Goal: Task Accomplishment & Management: Manage account settings

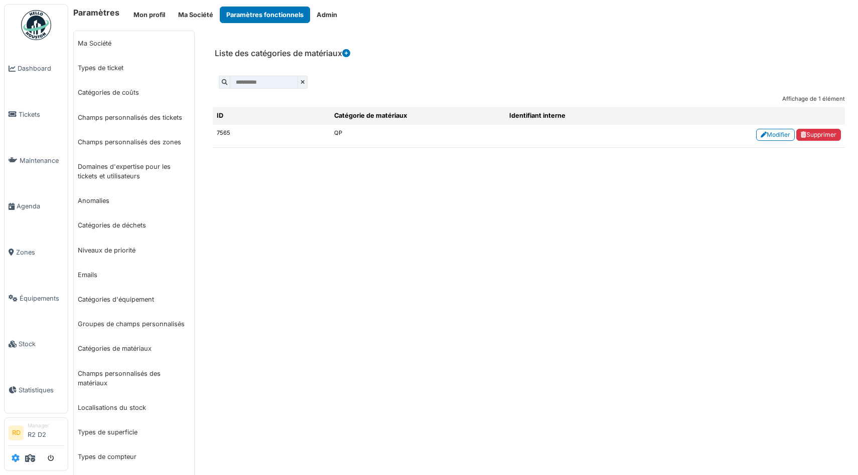
click at [16, 457] on icon at bounding box center [16, 458] width 8 height 8
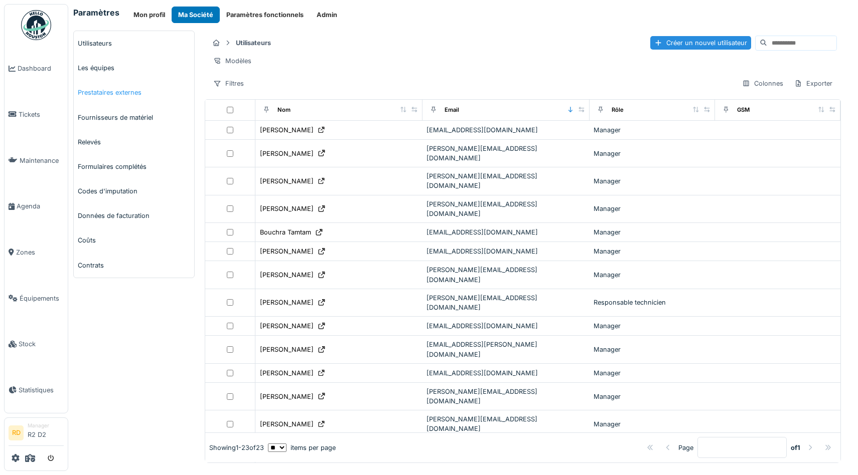
click at [104, 93] on link "Prestataires externes" at bounding box center [134, 92] width 120 height 25
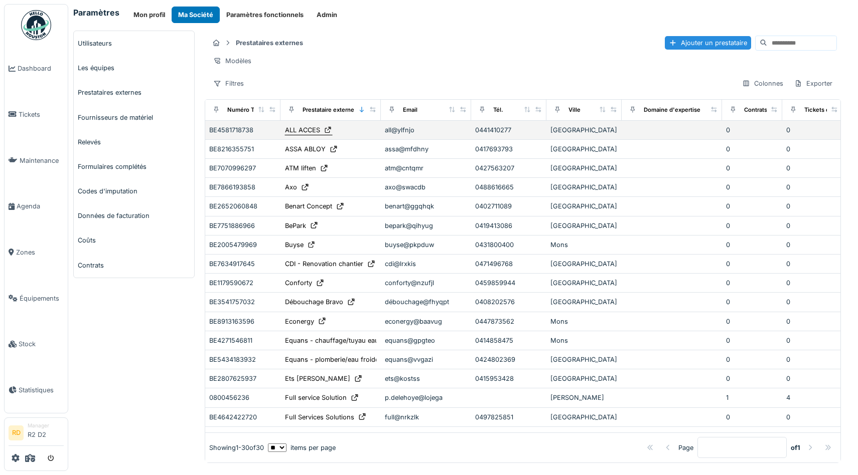
click at [328, 128] on icon at bounding box center [328, 130] width 8 height 7
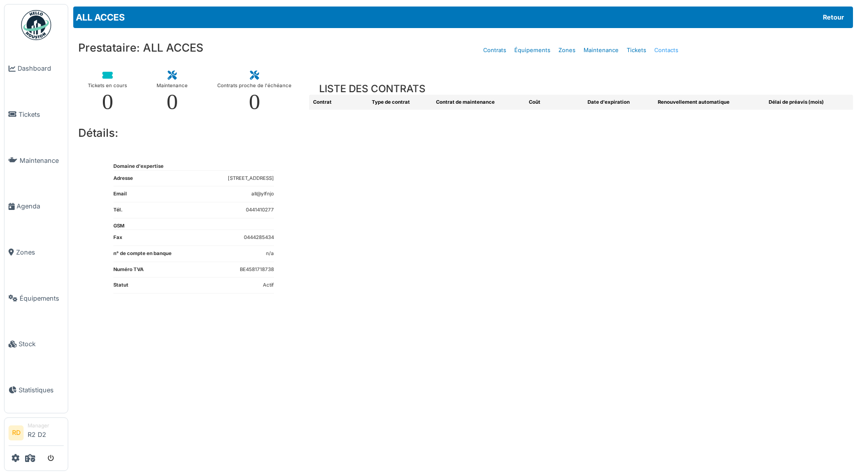
click at [668, 48] on link "Contacts" at bounding box center [666, 51] width 32 height 24
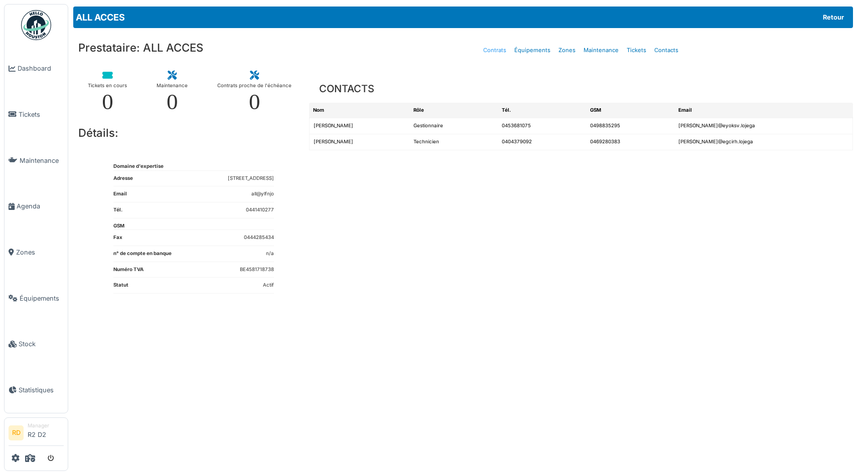
click at [495, 51] on link "Contrats" at bounding box center [494, 51] width 31 height 24
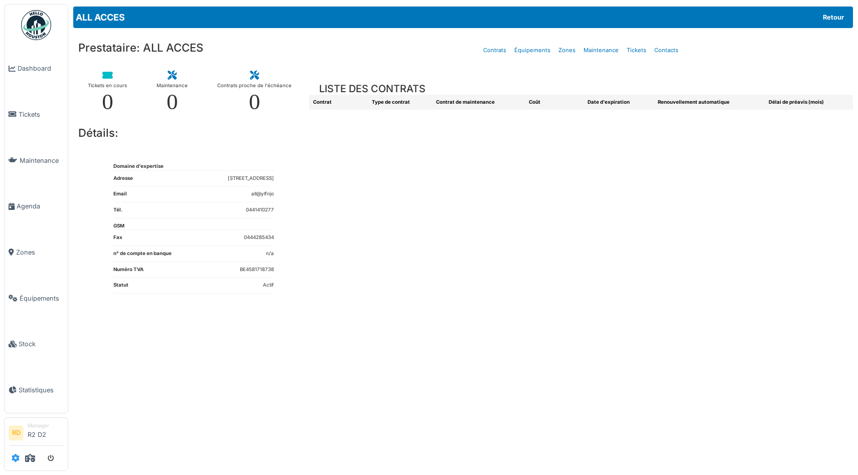
click at [17, 458] on icon at bounding box center [16, 458] width 8 height 8
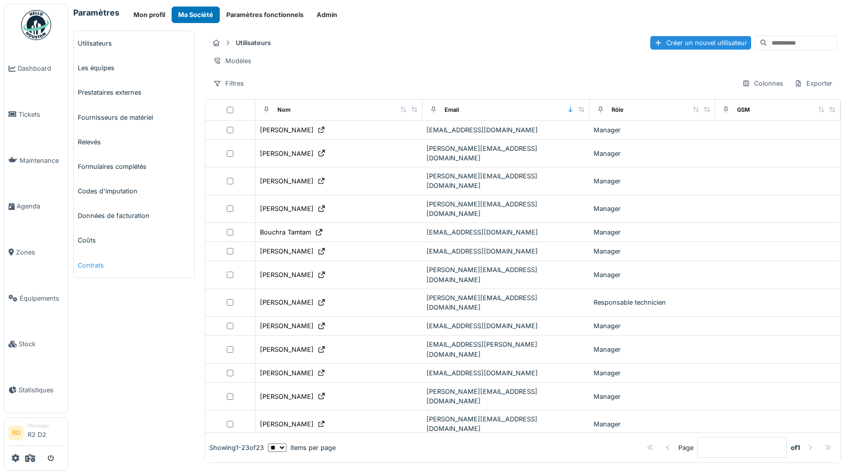
click at [92, 264] on link "Contrats" at bounding box center [134, 265] width 120 height 25
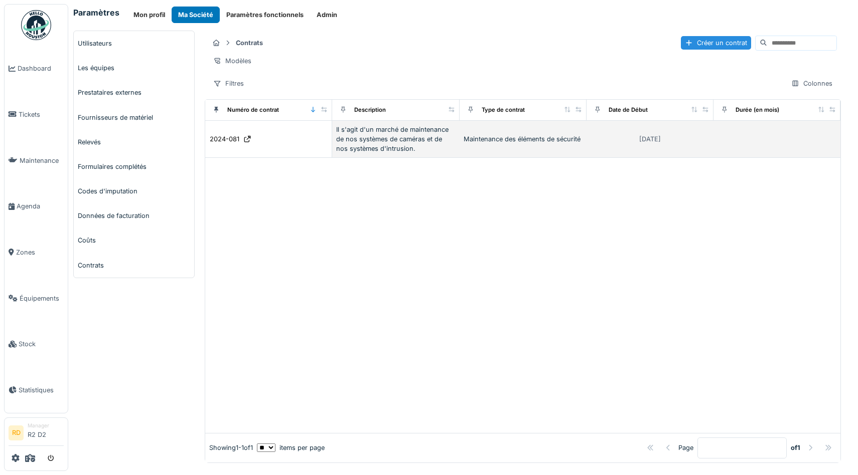
click at [374, 136] on div "Il s'agit d'un marché de maintenance de nos systèmes de caméras et de nos systè…" at bounding box center [395, 139] width 119 height 29
click at [224, 137] on div "2024-081" at bounding box center [225, 139] width 30 height 10
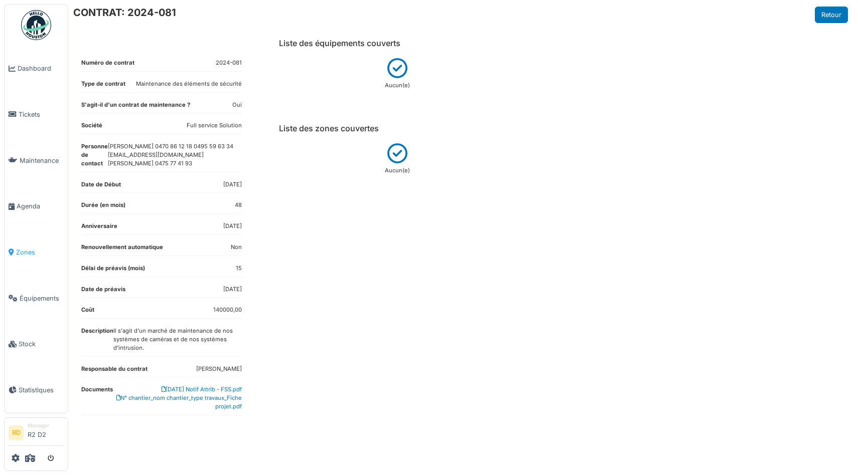
click at [25, 260] on link "Zones" at bounding box center [36, 253] width 63 height 46
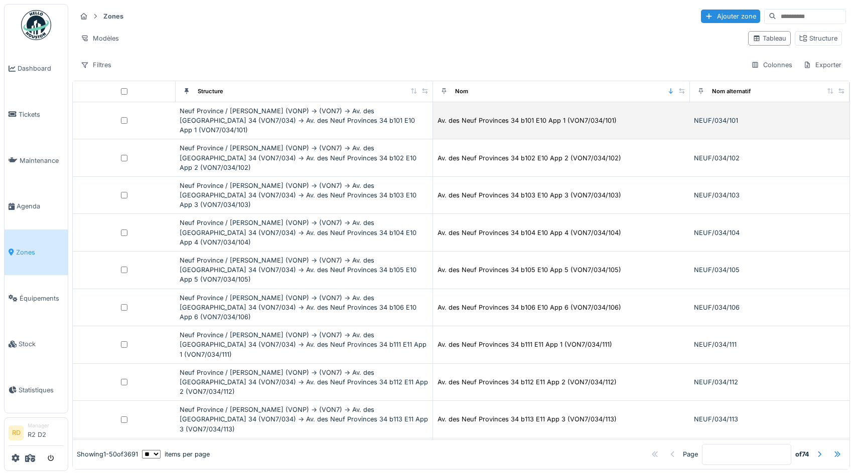
click at [262, 112] on div "Neuf Province / [PERSON_NAME] (VONP) -> (VON7) -> Av. des [GEOGRAPHIC_DATA] 34 …" at bounding box center [304, 120] width 249 height 29
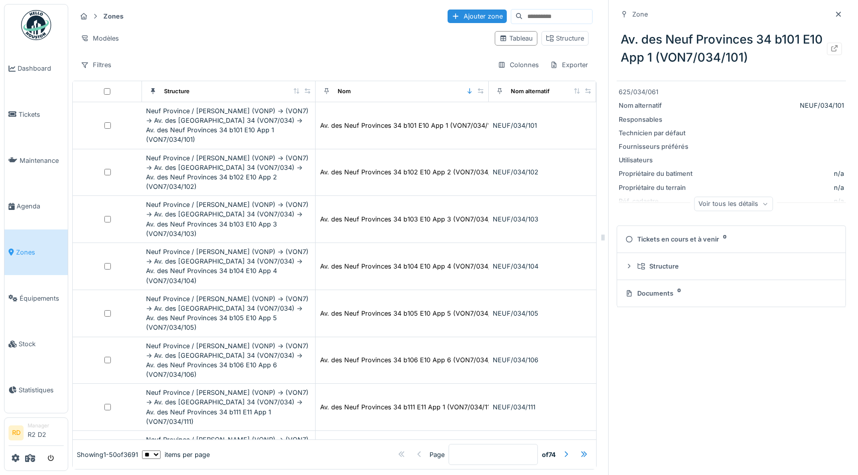
click at [338, 20] on div "Zones Ajouter zone" at bounding box center [334, 16] width 516 height 17
click at [833, 49] on icon at bounding box center [834, 48] width 7 height 7
click at [15, 459] on icon at bounding box center [16, 458] width 8 height 8
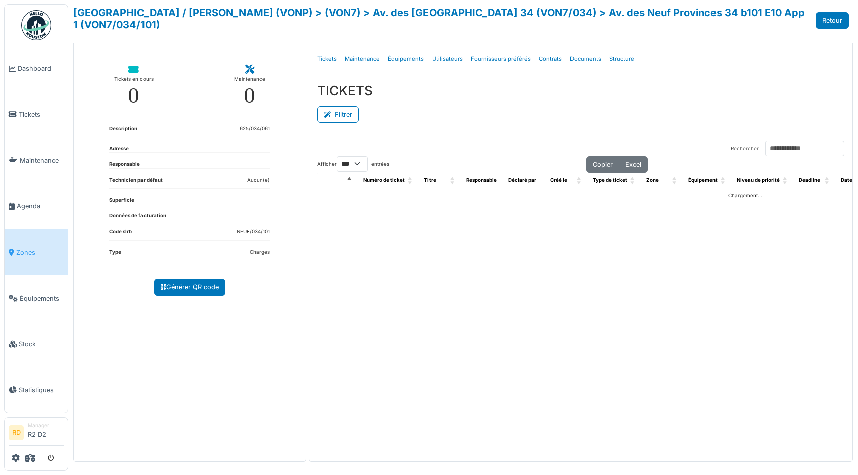
select select "***"
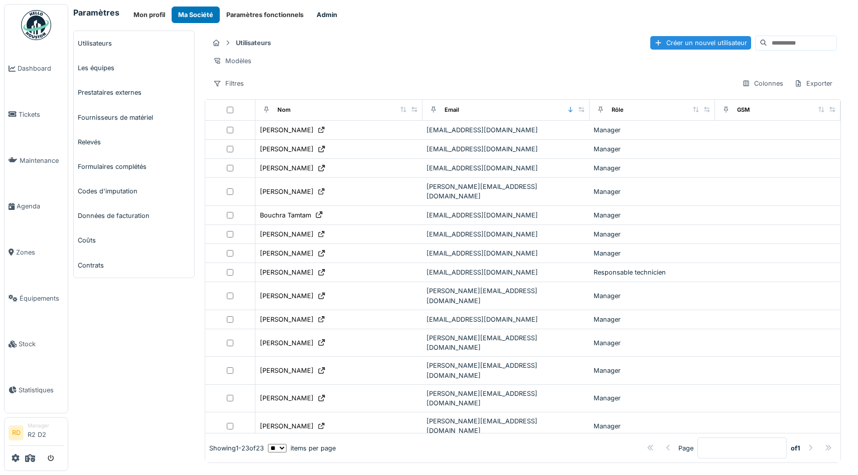
click at [321, 13] on button "Admin" at bounding box center [327, 15] width 34 height 17
click at [265, 14] on button "Paramètres fonctionnels" at bounding box center [265, 15] width 90 height 17
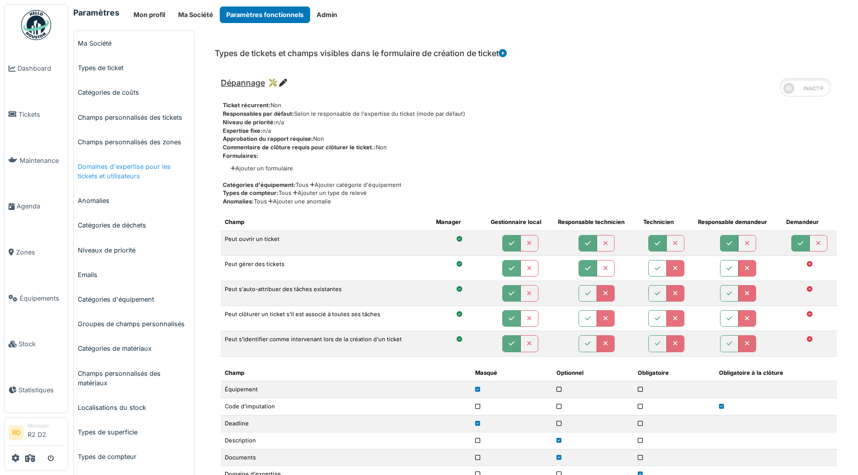
click at [111, 170] on link "Domaines d'expertise pour les tickets et utilisateurs" at bounding box center [134, 171] width 120 height 34
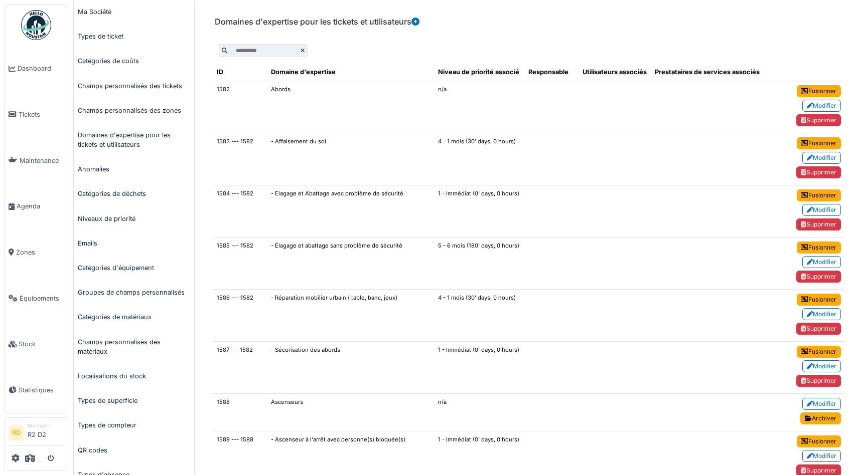
scroll to position [32, 0]
click at [820, 156] on link "Modifier" at bounding box center [821, 157] width 39 height 12
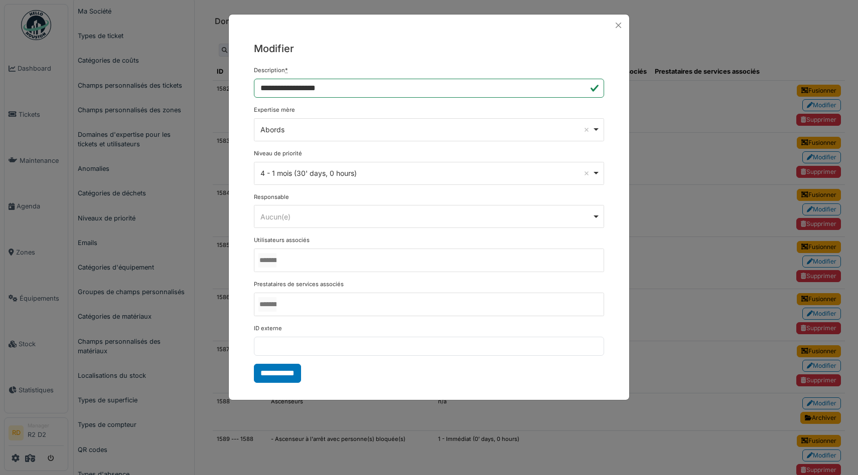
click at [300, 132] on div "Abords Remove item" at bounding box center [425, 129] width 331 height 11
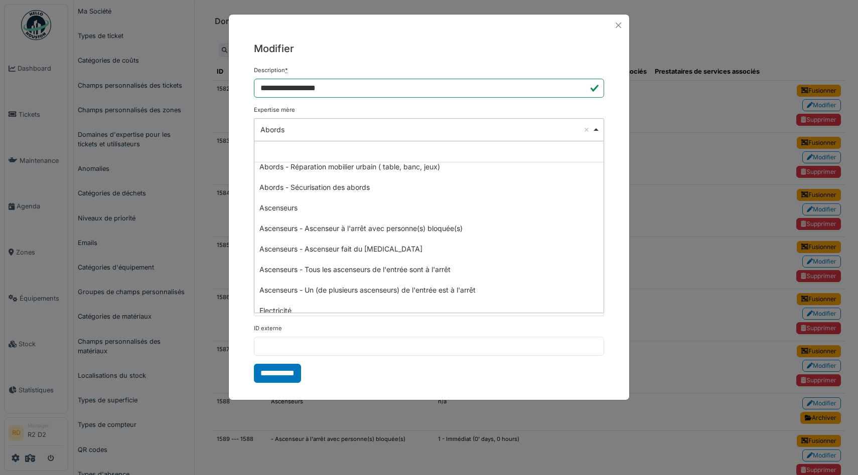
scroll to position [107, 0]
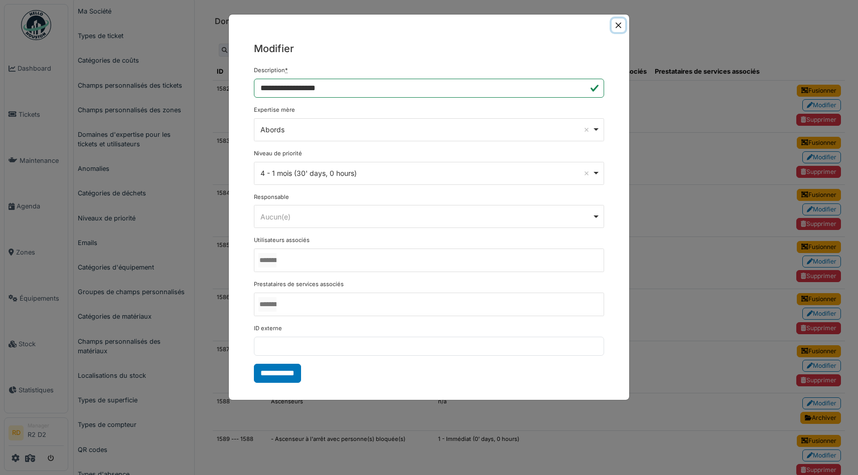
click at [618, 26] on button "Close" at bounding box center [618, 26] width 14 height 14
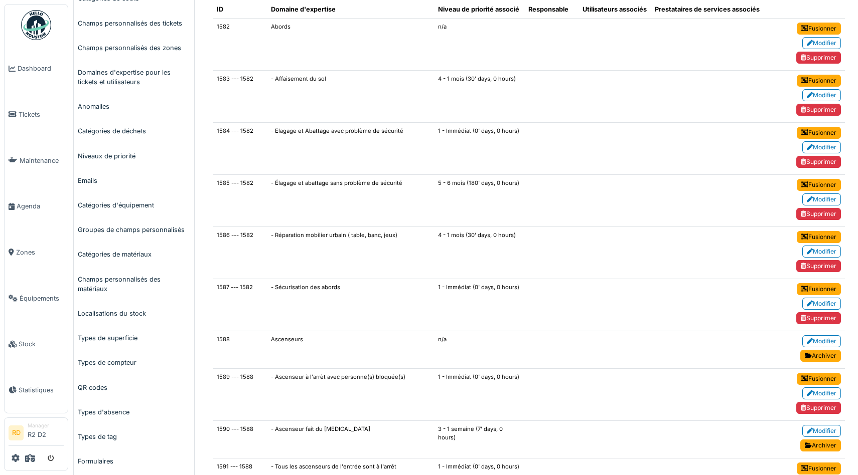
scroll to position [99, 0]
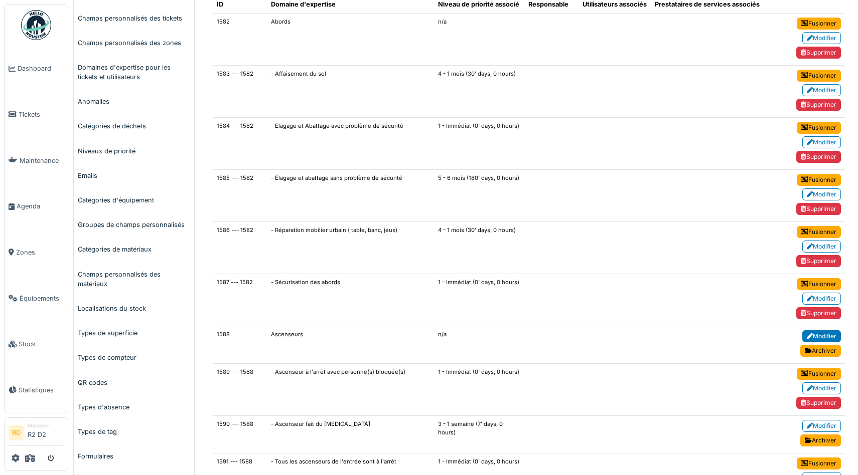
click at [802, 334] on link "Modifier" at bounding box center [821, 336] width 39 height 12
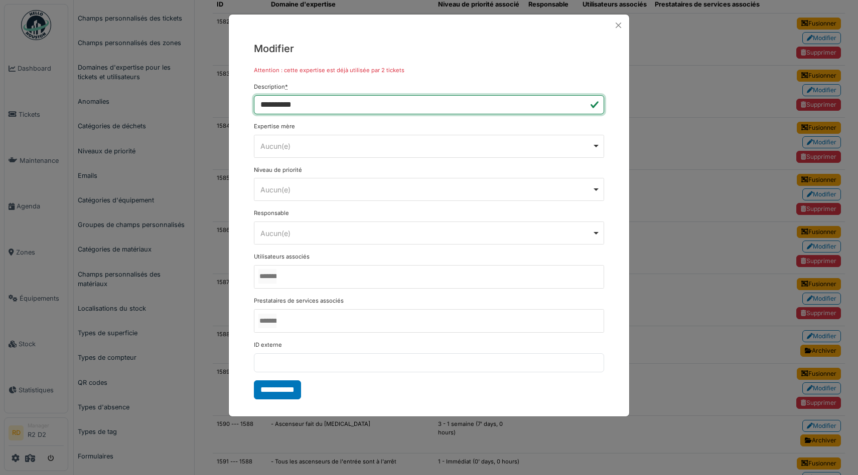
click at [316, 106] on input "**********" at bounding box center [429, 104] width 350 height 19
type input "**********"
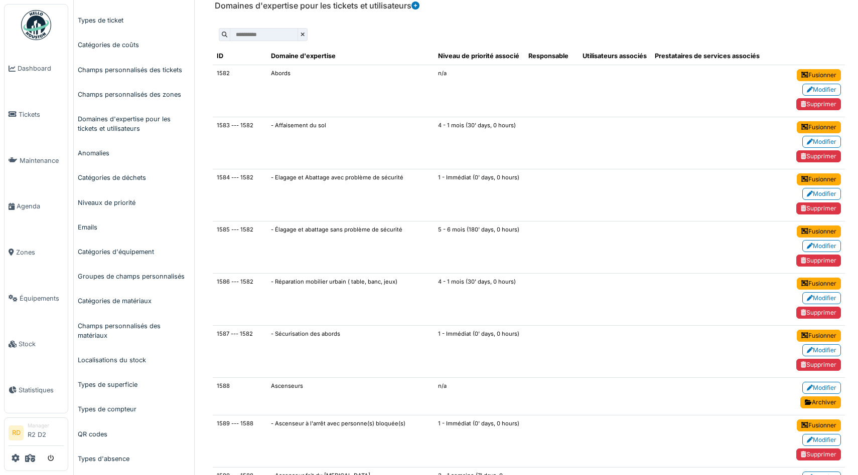
scroll to position [46, 0]
